Goal: Task Accomplishment & Management: Use online tool/utility

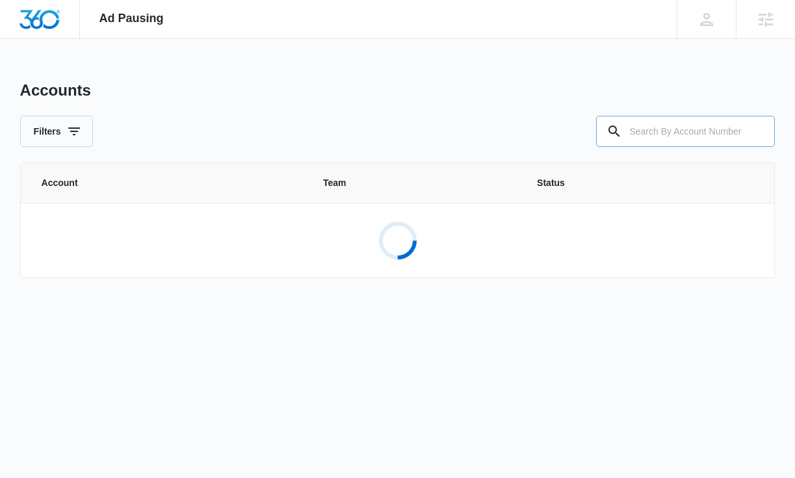
click at [650, 139] on input "text" at bounding box center [685, 131] width 179 height 31
paste input "M325309"
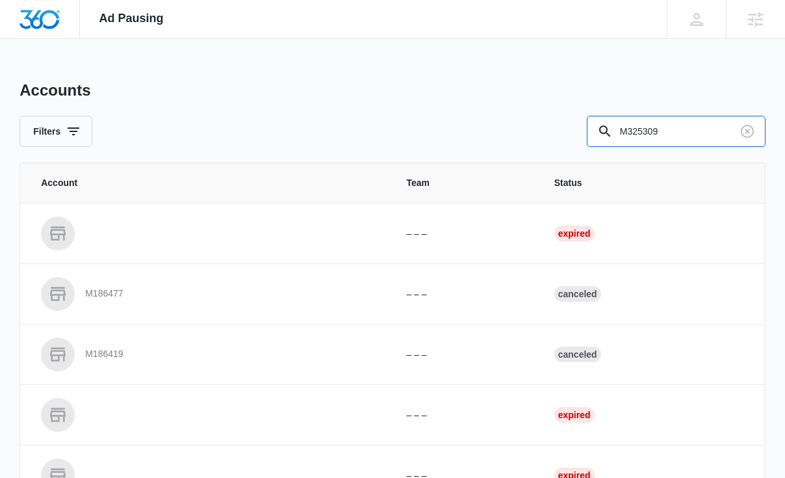
type input "M325309"
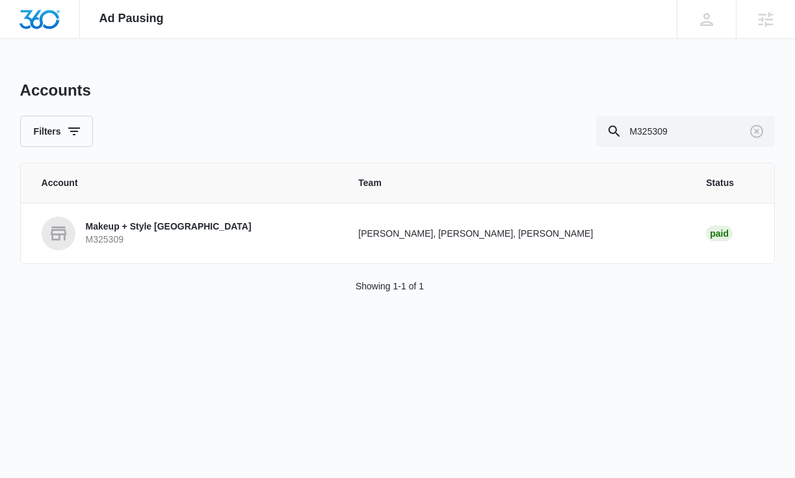
click at [299, 166] on th "Account" at bounding box center [182, 183] width 322 height 40
click at [207, 239] on link "Makeup + Style San Diego M325309" at bounding box center [185, 234] width 286 height 34
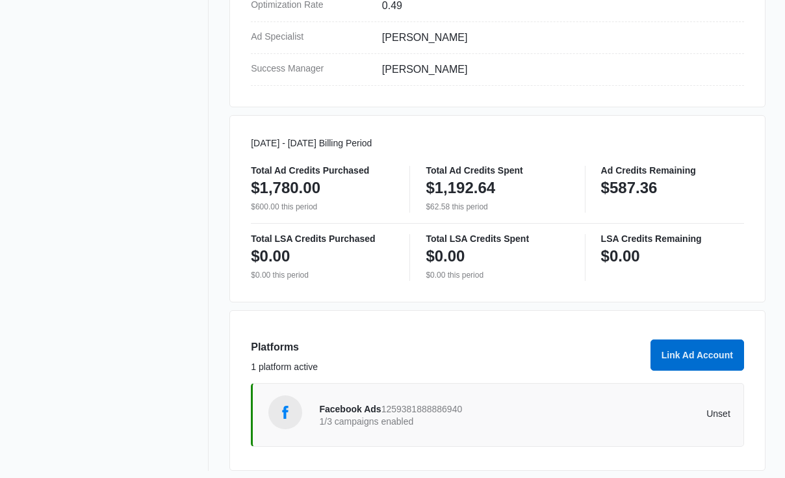
scroll to position [586, 0]
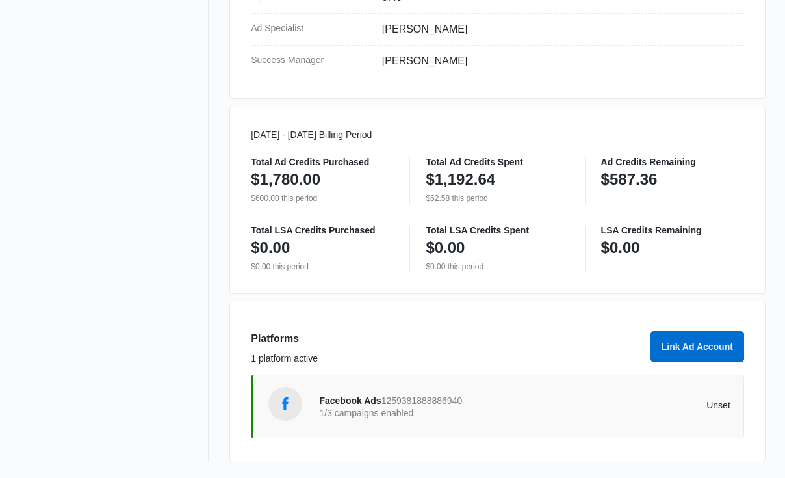
click at [424, 399] on span "1259381888886940" at bounding box center [422, 400] width 81 height 10
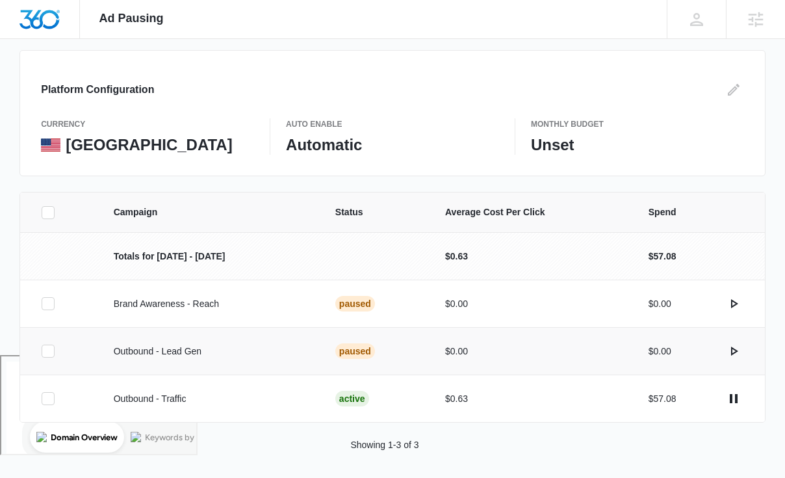
scroll to position [128, 0]
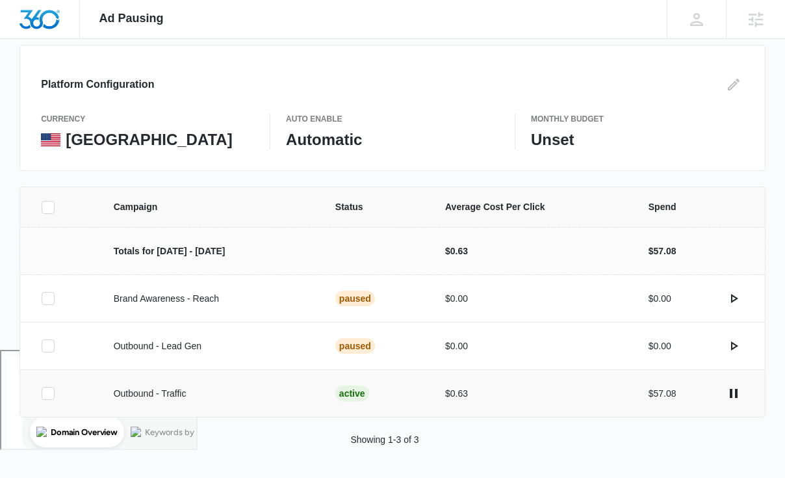
click at [49, 397] on icon at bounding box center [48, 393] width 12 height 12
click at [42, 394] on input "checkbox" at bounding box center [41, 393] width 1 height 1
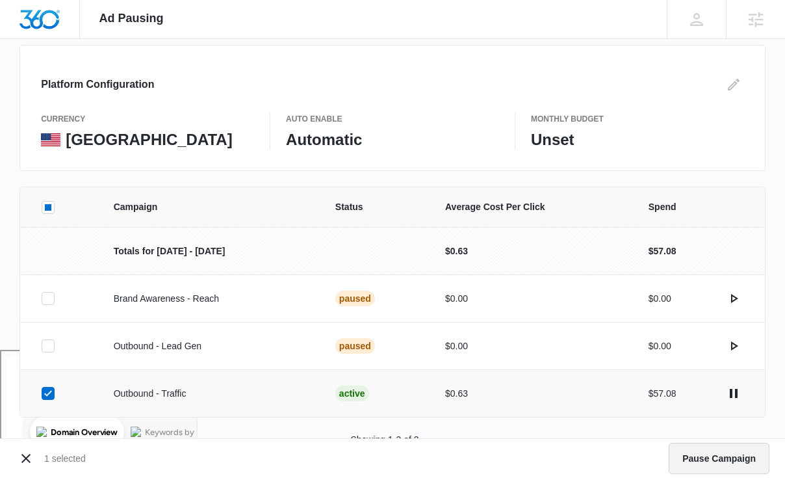
click at [694, 455] on button "Pause Campaign" at bounding box center [719, 458] width 101 height 31
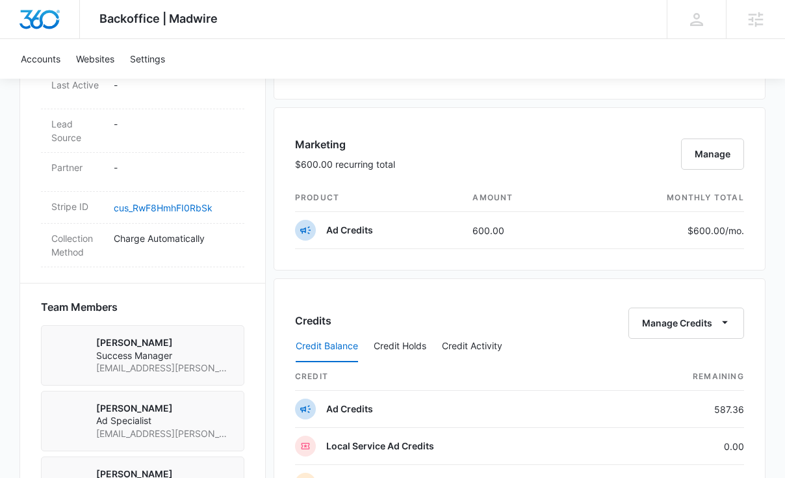
scroll to position [836, 0]
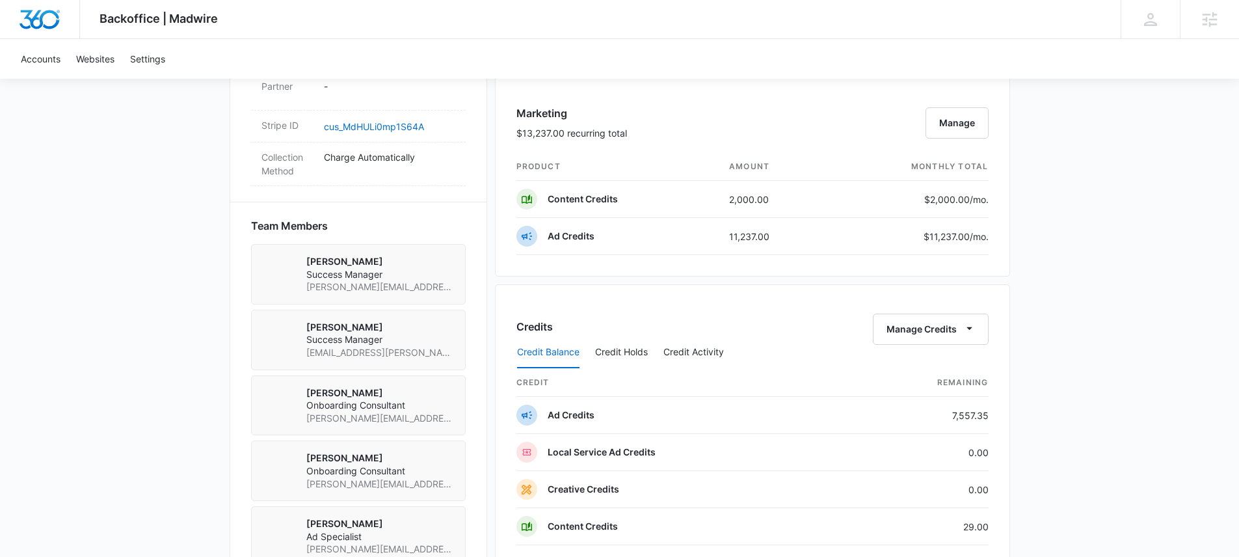
scroll to position [886, 0]
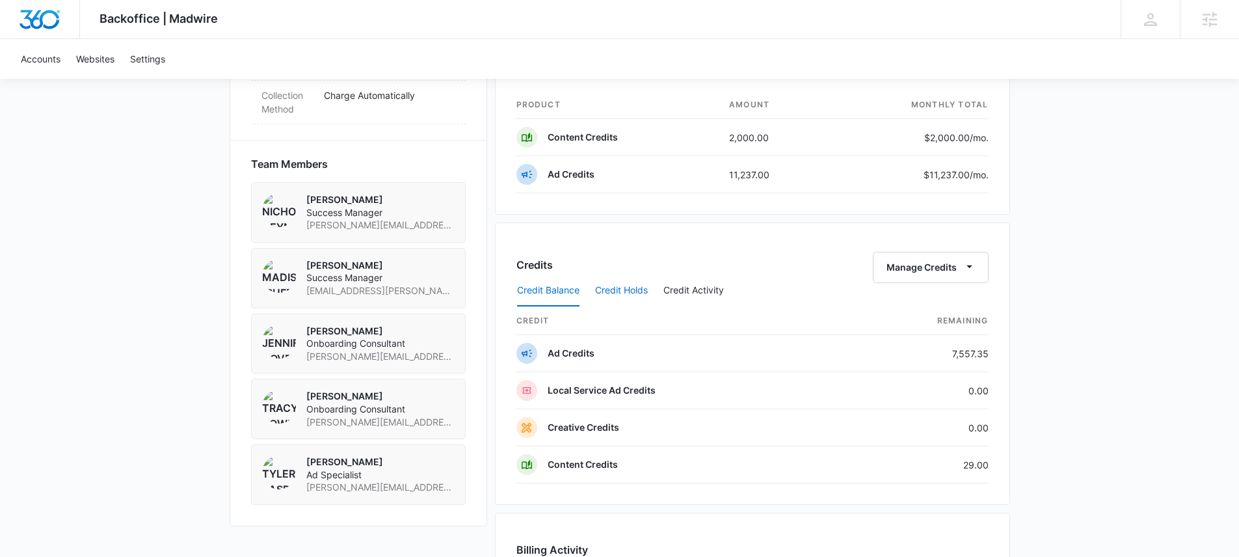
click at [609, 298] on button "Credit Holds" at bounding box center [621, 290] width 53 height 31
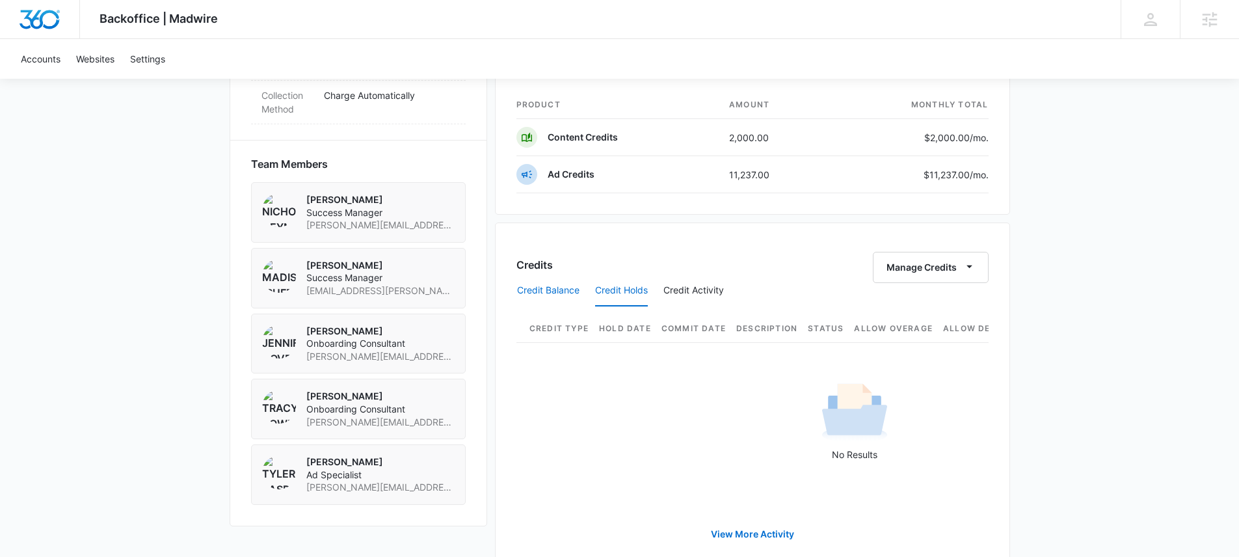
click at [539, 291] on button "Credit Balance" at bounding box center [548, 290] width 62 height 31
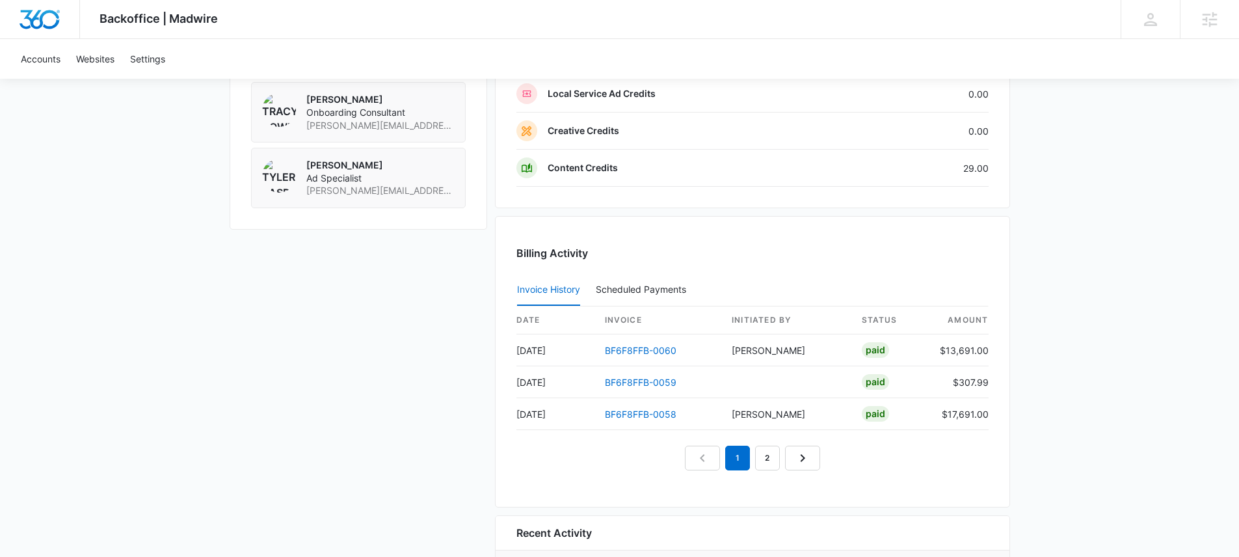
scroll to position [1194, 0]
